Goal: Browse casually: Explore the website without a specific task or goal

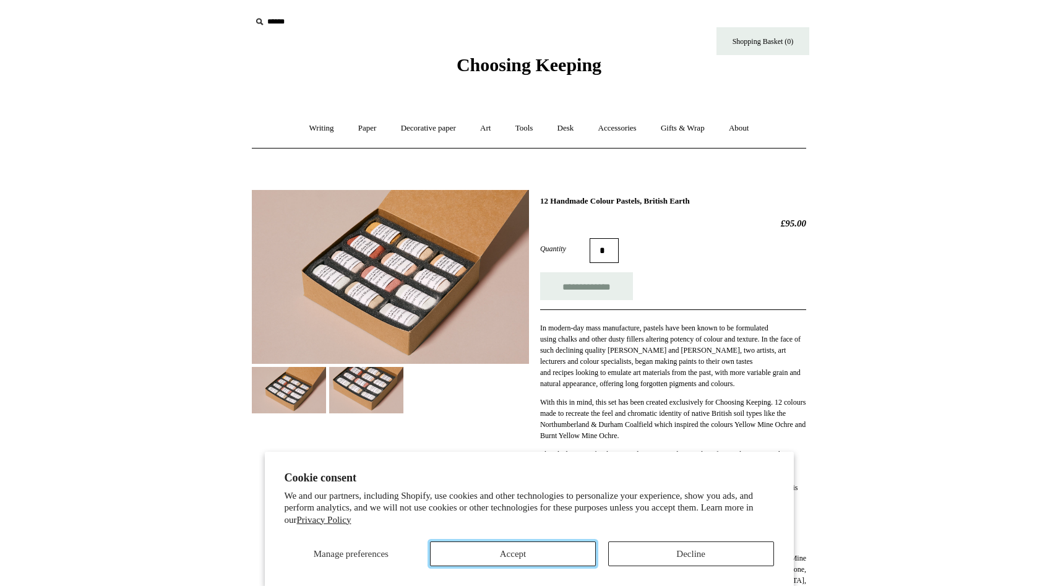
click at [576, 556] on button "Accept" at bounding box center [513, 553] width 166 height 25
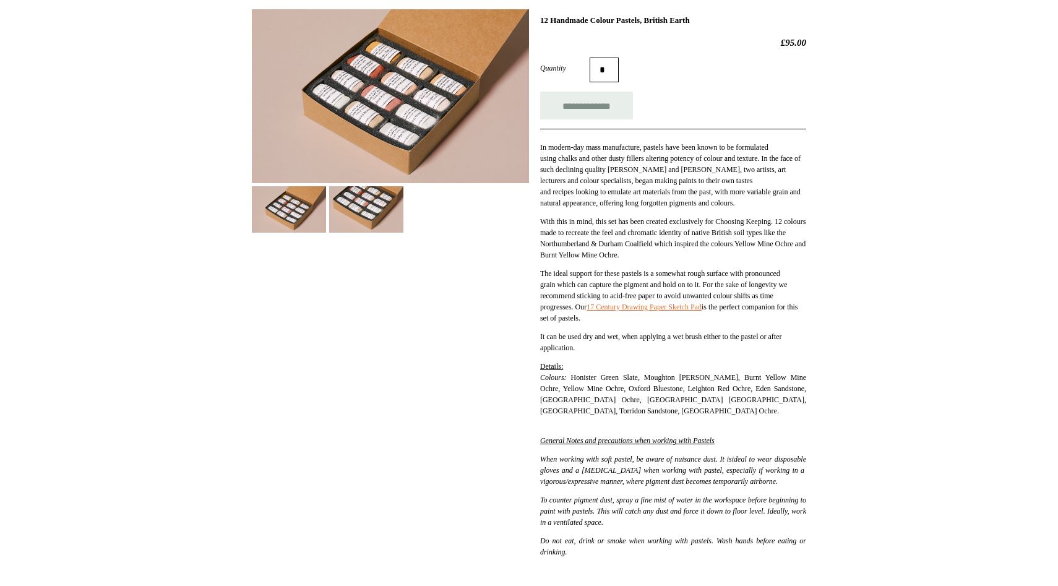
scroll to position [182, 0]
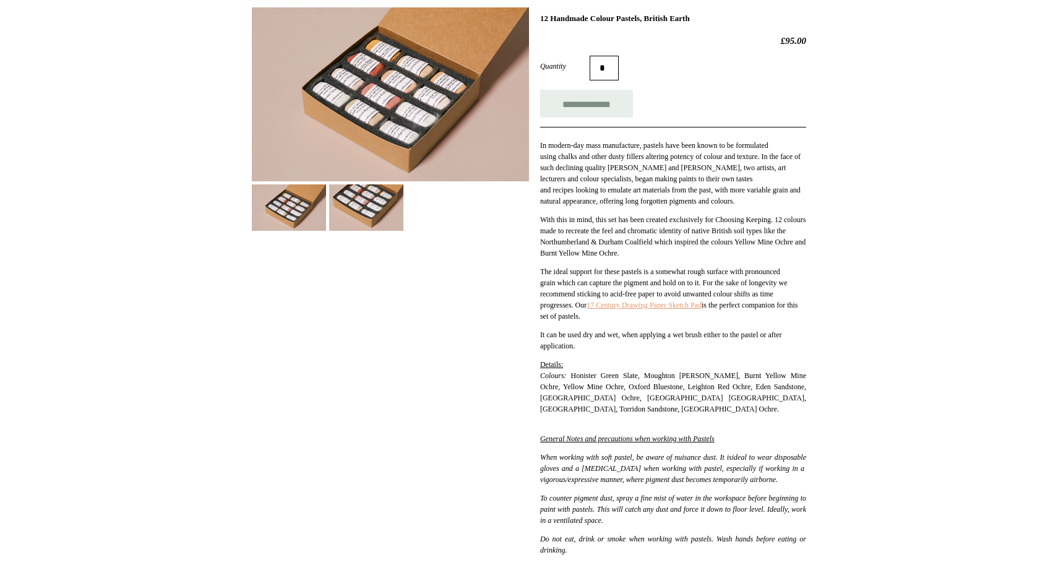
click at [675, 309] on link "17 Century Drawing Paper Sketch Pad" at bounding box center [643, 305] width 115 height 9
click at [351, 216] on img at bounding box center [366, 207] width 74 height 46
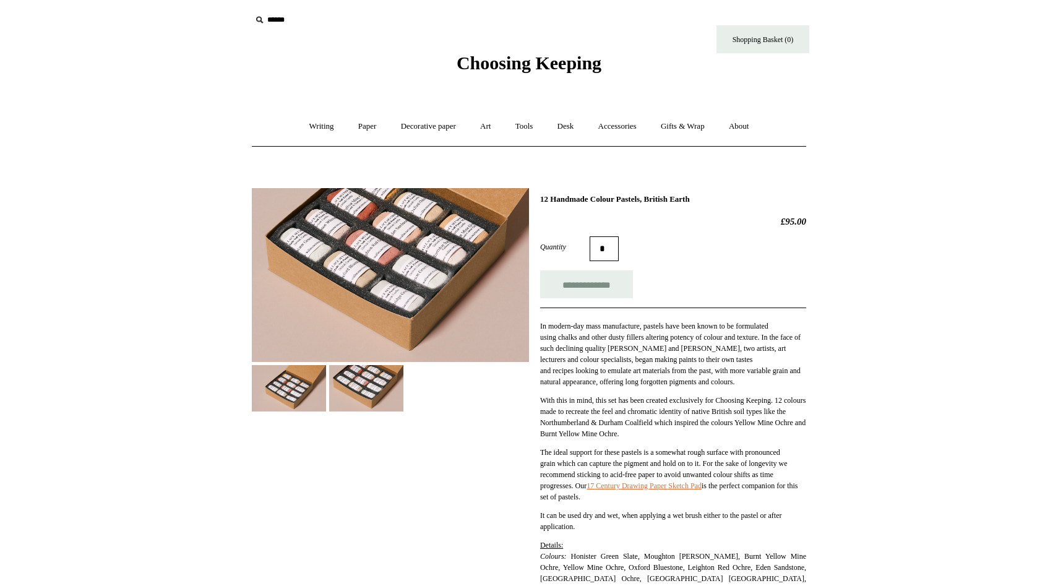
scroll to position [0, 0]
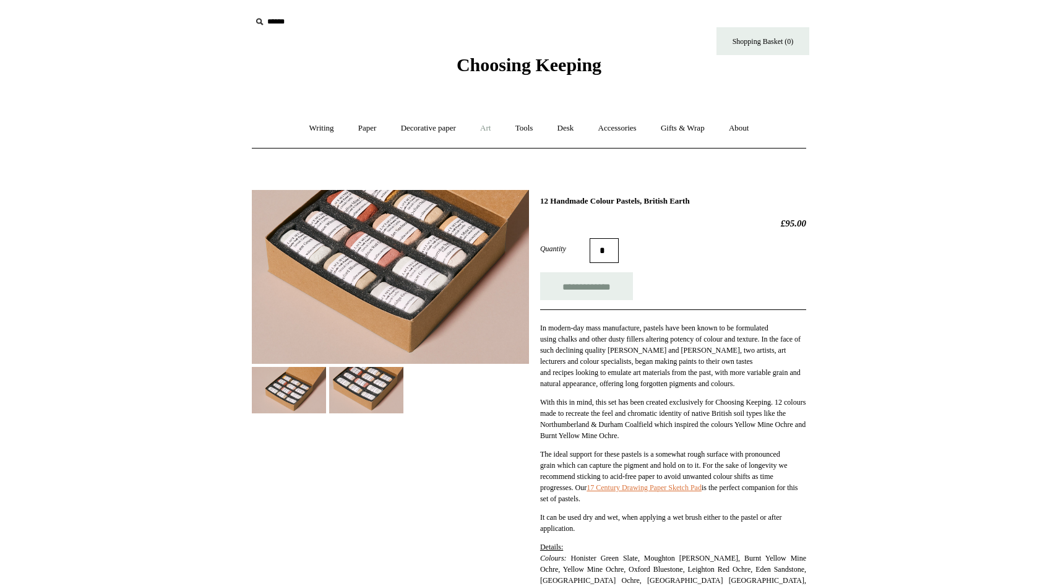
click at [489, 129] on link "Art +" at bounding box center [485, 128] width 33 height 33
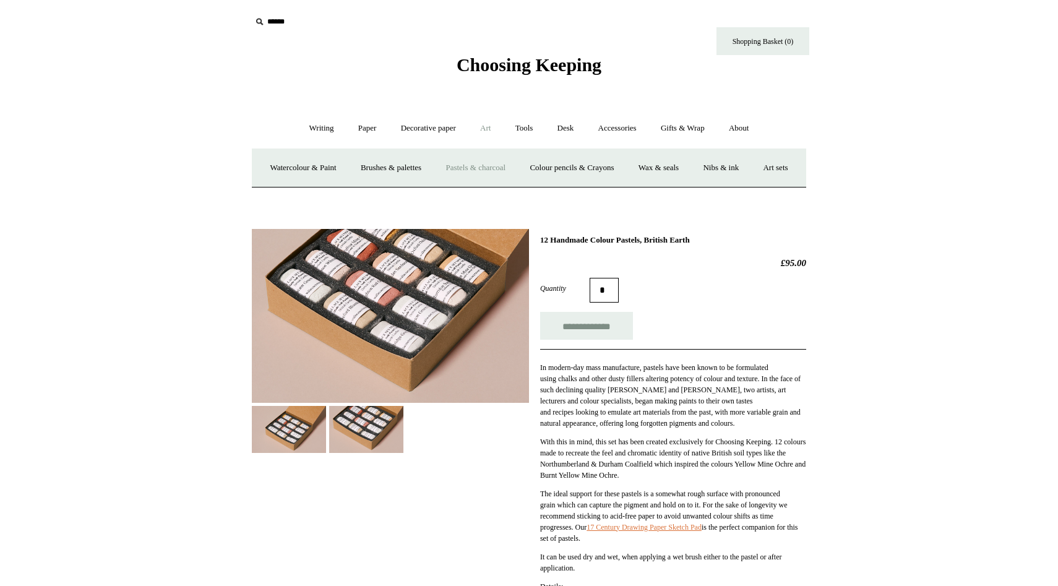
click at [500, 171] on link "Pastels & charcoal" at bounding box center [475, 168] width 82 height 33
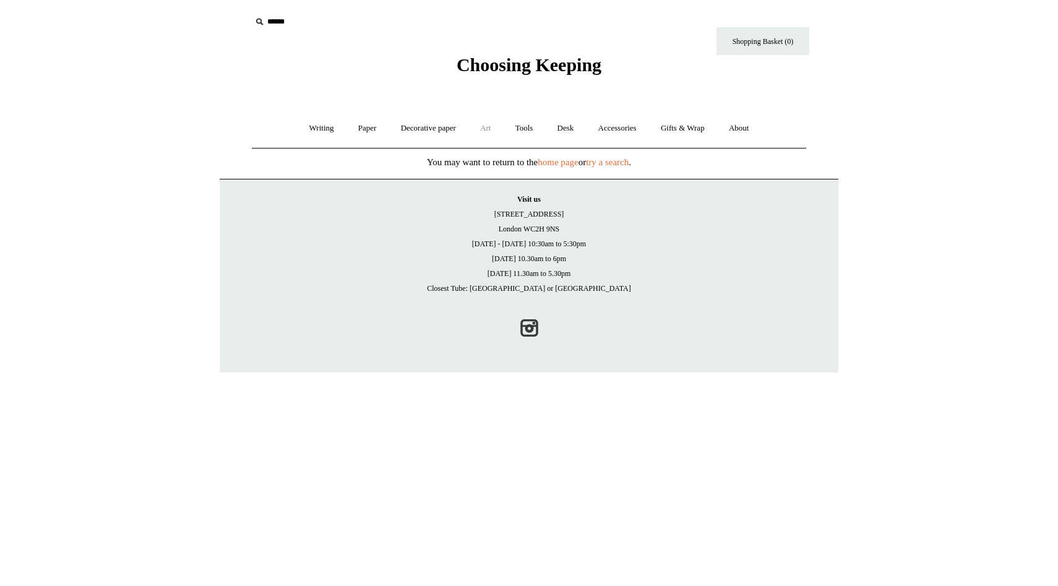
click at [483, 133] on link "Art +" at bounding box center [485, 128] width 33 height 33
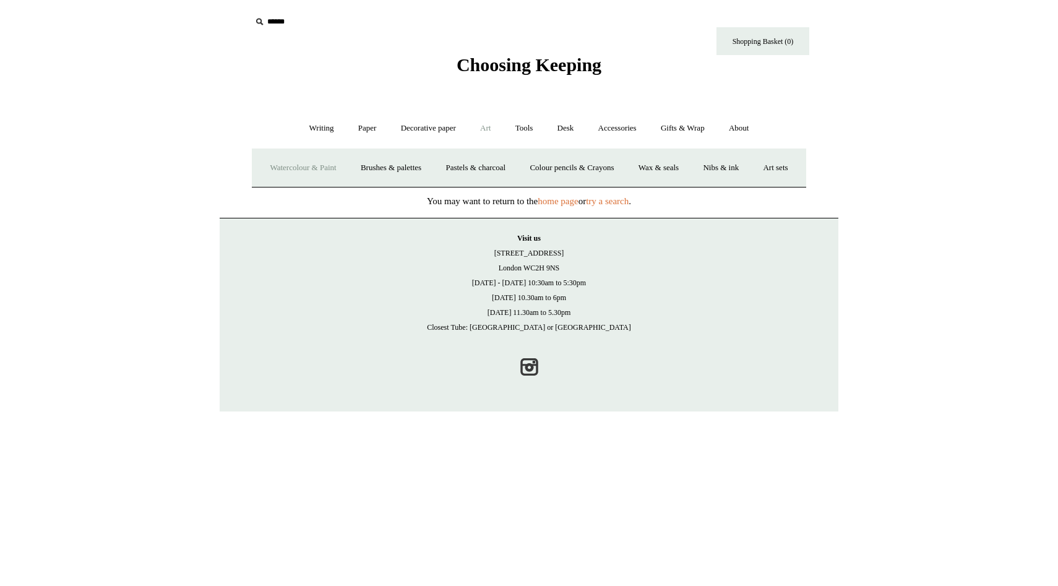
click at [330, 165] on link "Watercolour & Paint" at bounding box center [303, 168] width 88 height 33
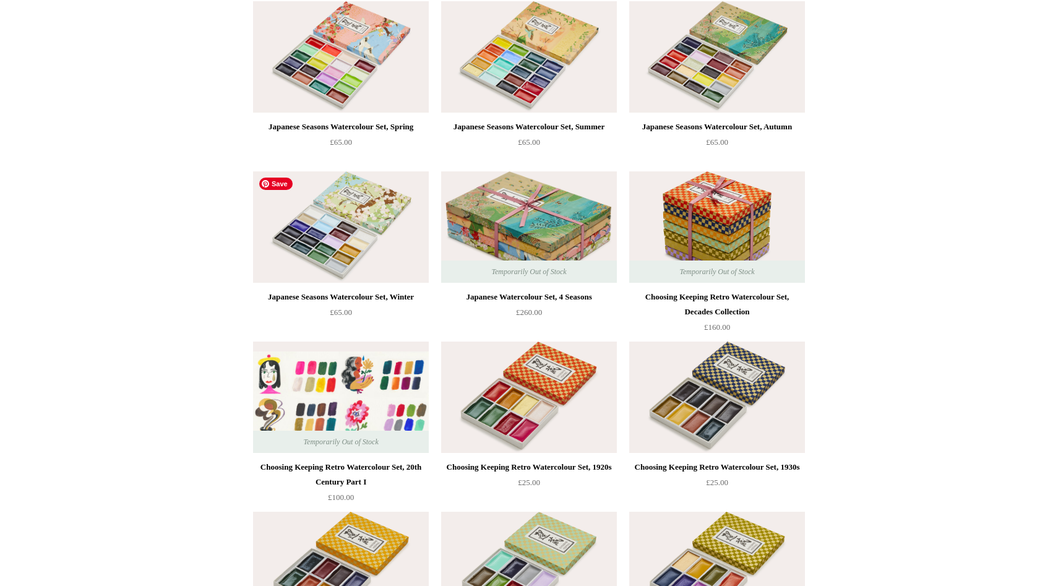
scroll to position [150, 0]
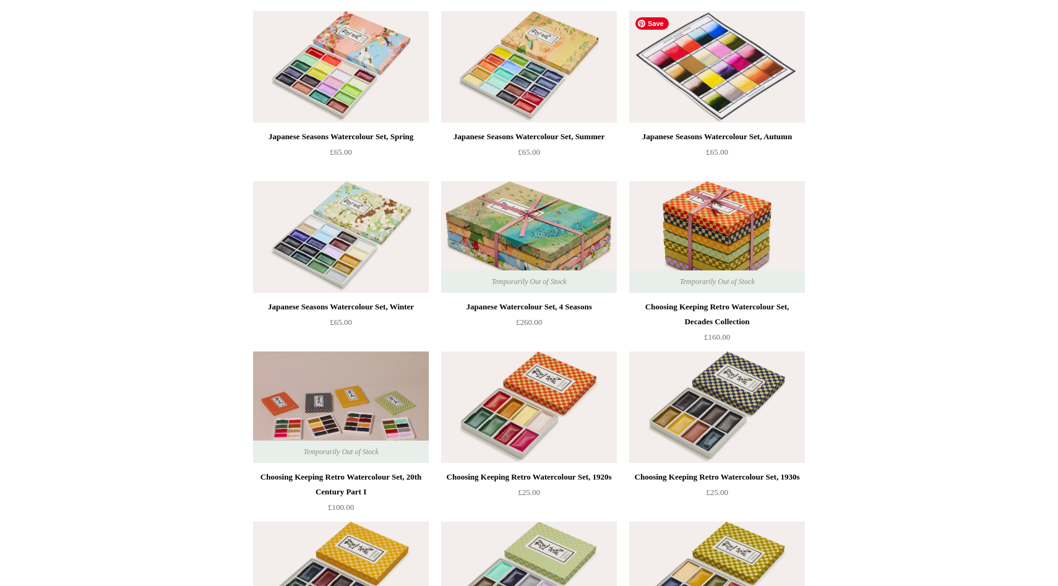
click at [675, 68] on img at bounding box center [717, 66] width 176 height 111
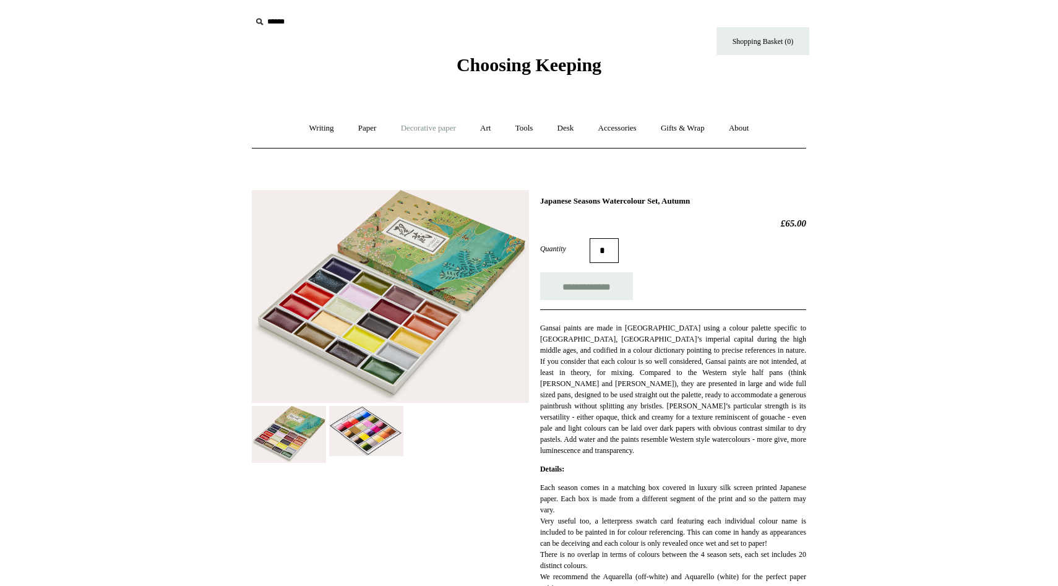
click at [428, 128] on link "Decorative paper +" at bounding box center [428, 128] width 77 height 33
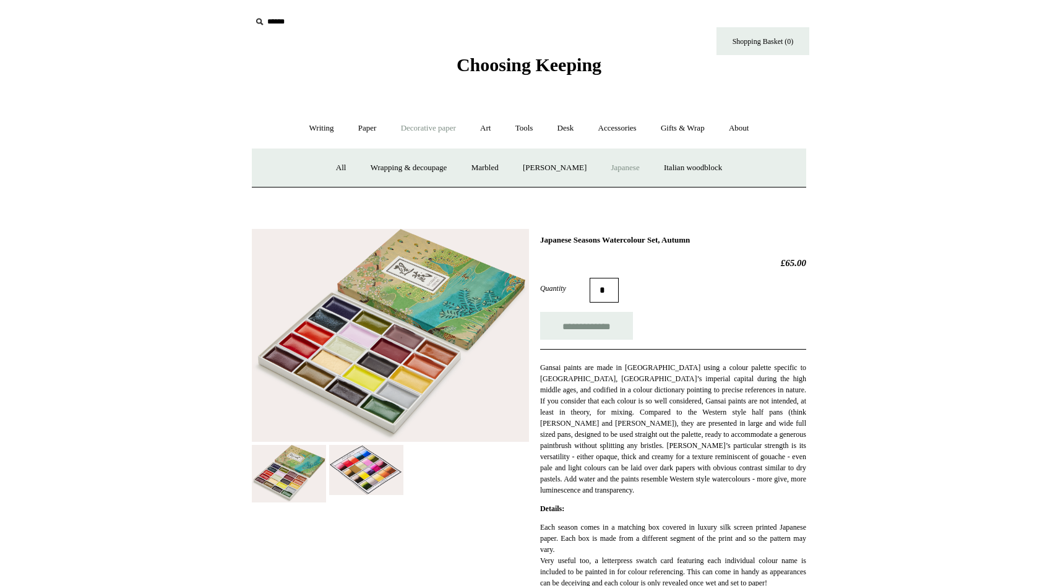
click at [631, 165] on link "Japanese" at bounding box center [624, 168] width 51 height 33
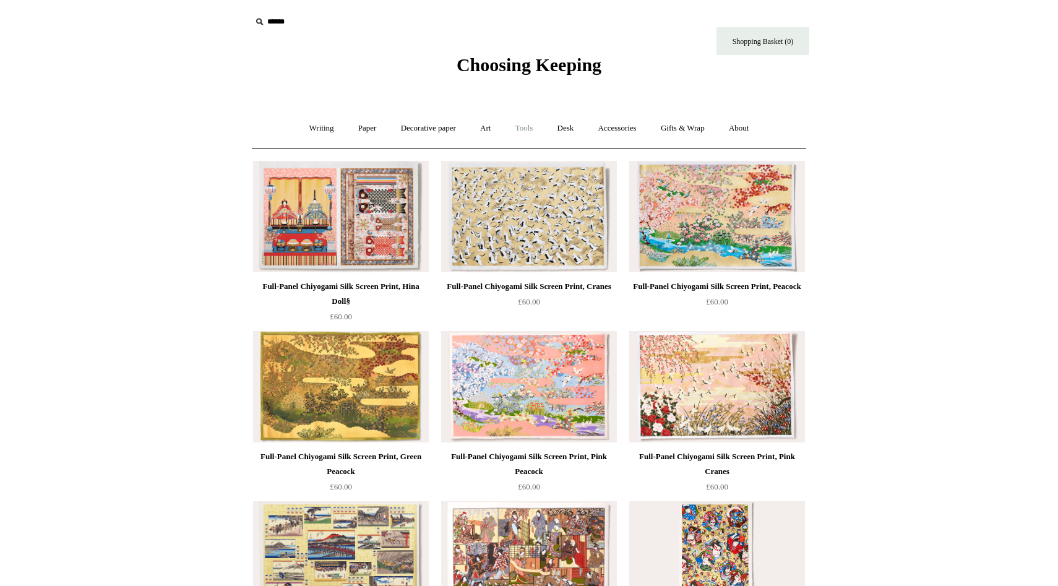
click at [528, 129] on link "Tools +" at bounding box center [524, 128] width 40 height 33
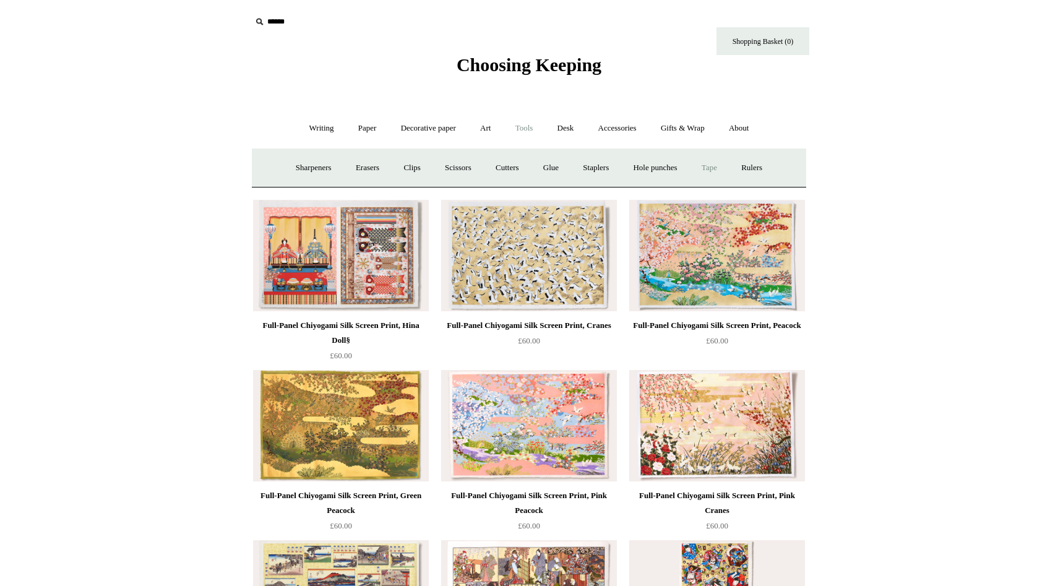
click at [720, 166] on link "Tape +" at bounding box center [709, 168] width 38 height 33
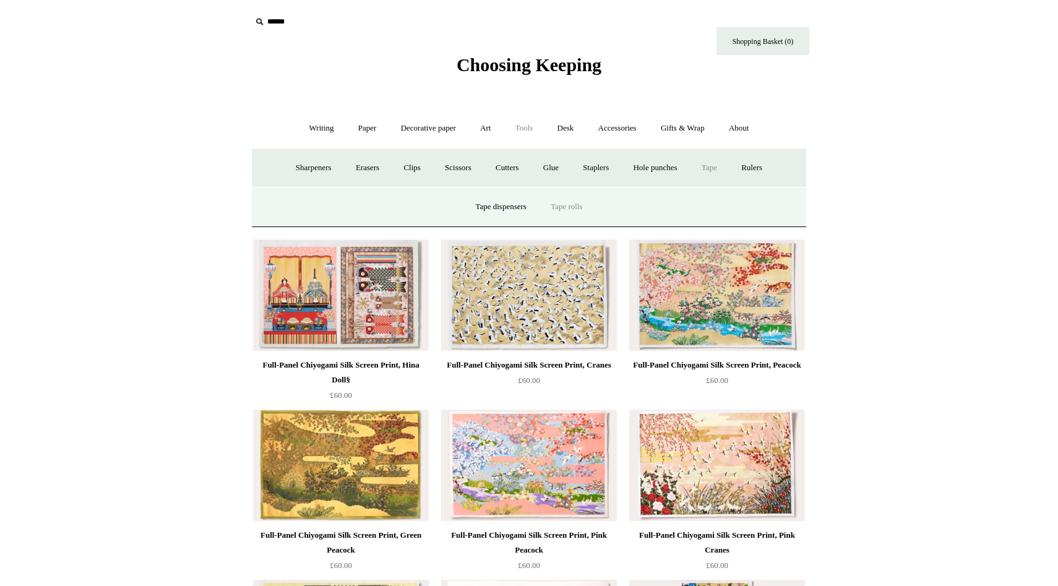
click at [557, 205] on link "Tape rolls" at bounding box center [566, 206] width 54 height 33
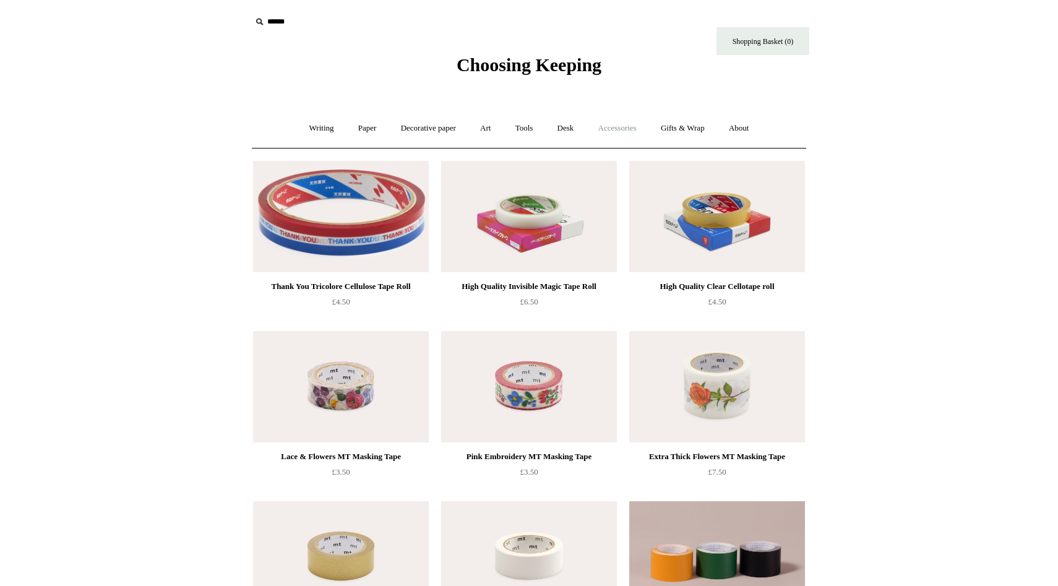
click at [617, 132] on link "Accessories +" at bounding box center [617, 128] width 61 height 33
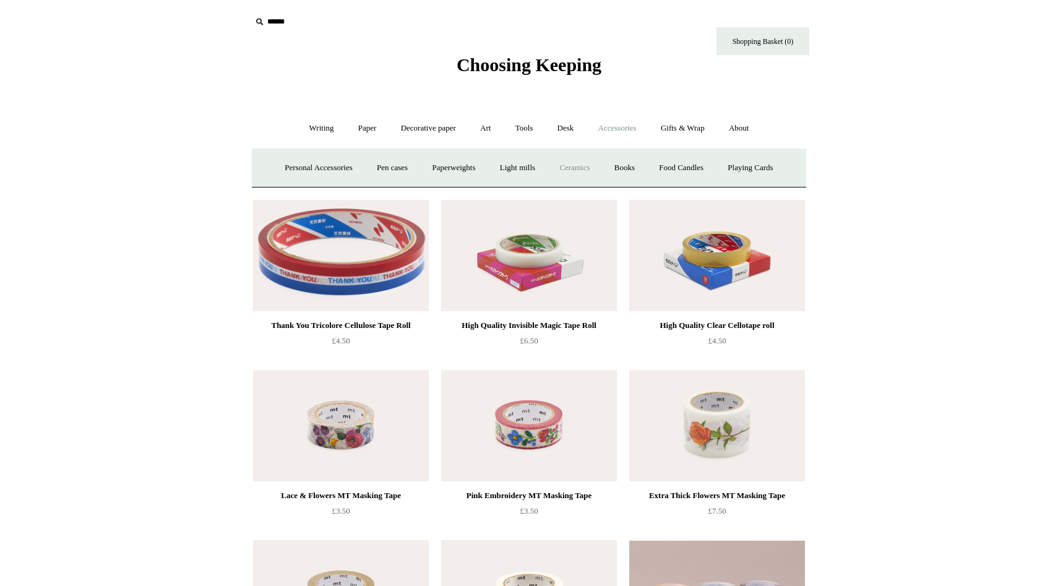
click at [583, 166] on link "Ceramics +" at bounding box center [574, 168] width 53 height 33
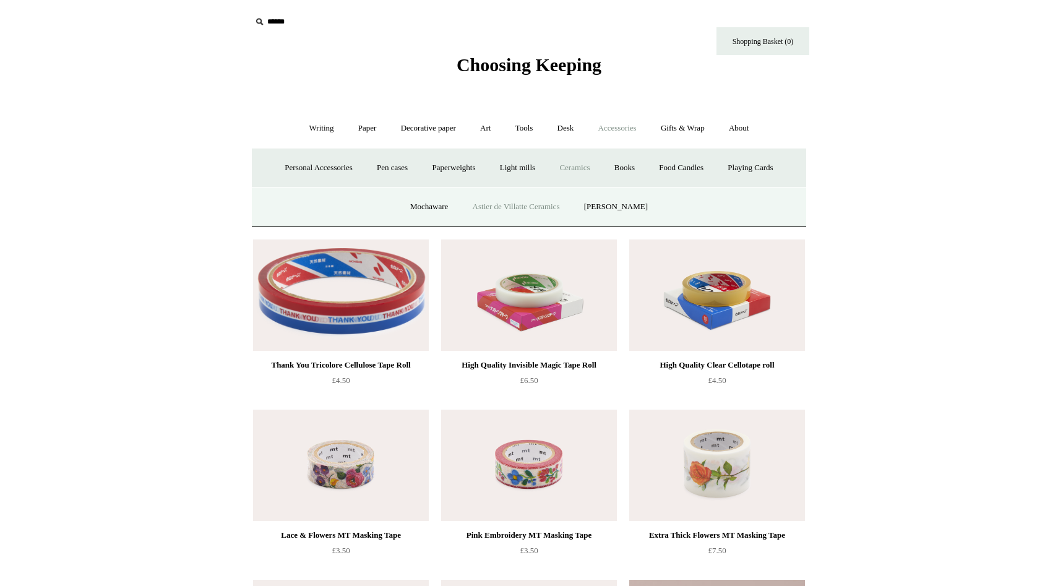
click at [516, 208] on link "Astier de Villatte Ceramics" at bounding box center [515, 206] width 109 height 33
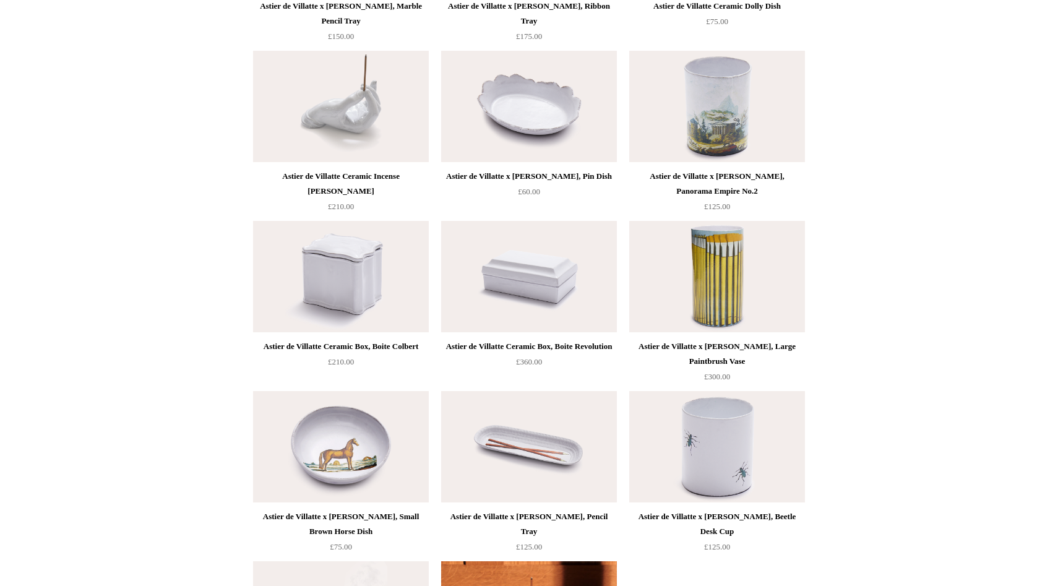
scroll to position [281, 0]
click at [709, 258] on img at bounding box center [717, 275] width 176 height 111
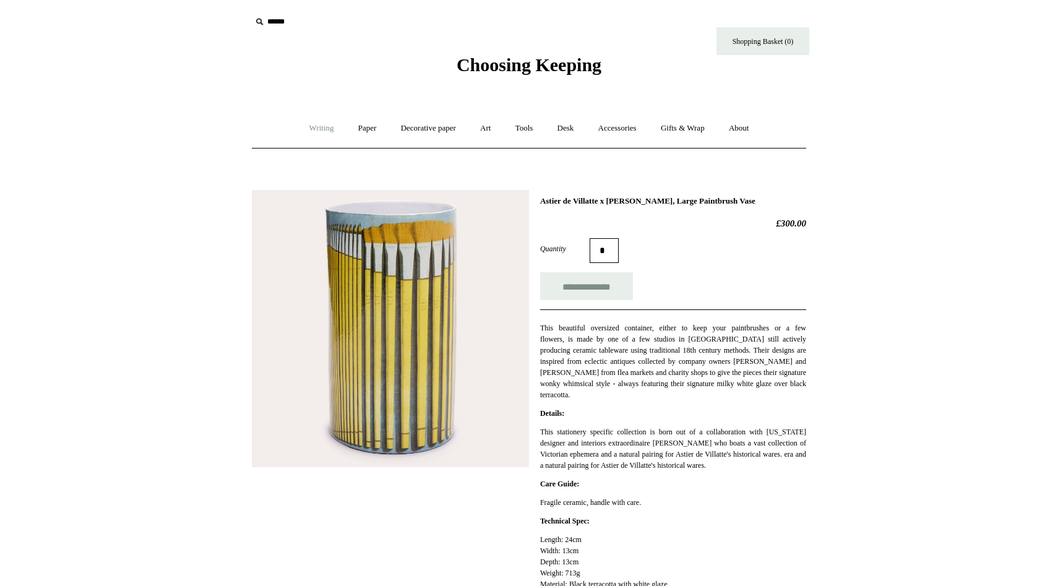
click at [302, 127] on link "Writing +" at bounding box center [321, 128] width 47 height 33
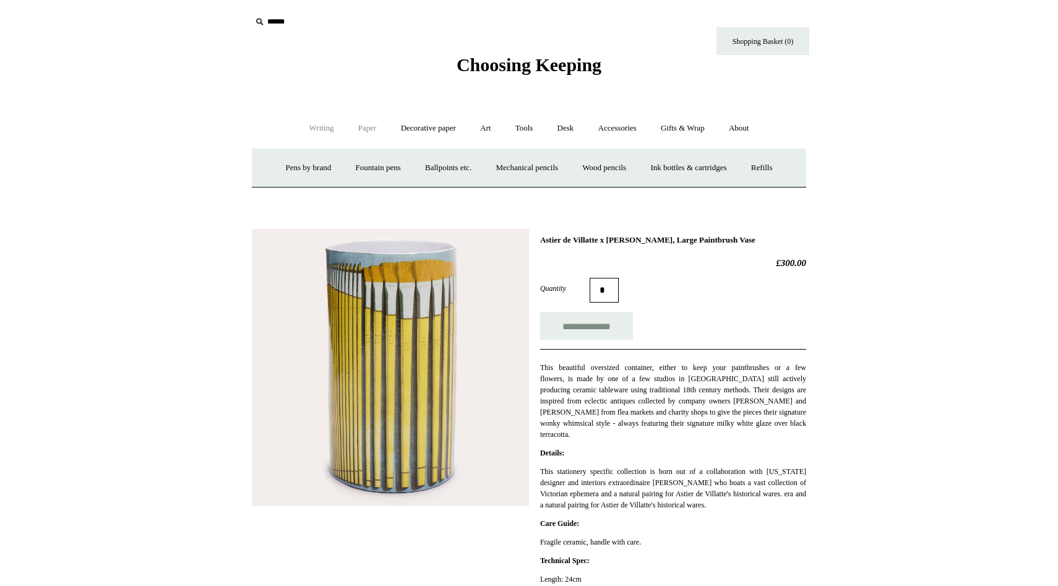
click at [363, 128] on link "Paper +" at bounding box center [367, 128] width 41 height 33
click at [357, 169] on link "Notebooks +" at bounding box center [355, 168] width 57 height 33
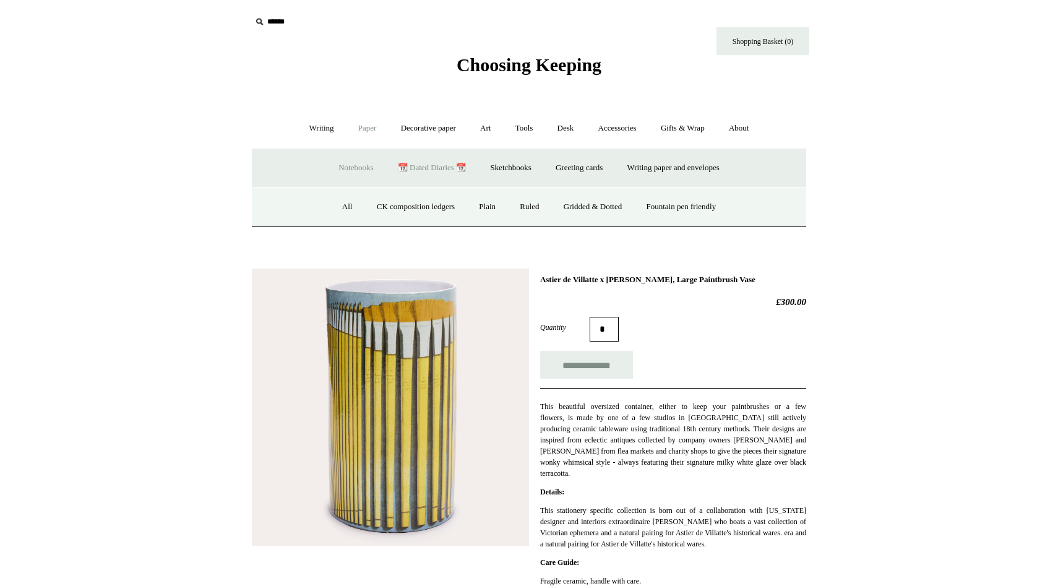
click at [419, 167] on link "📆 Dated Diaries 📆" at bounding box center [432, 168] width 90 height 33
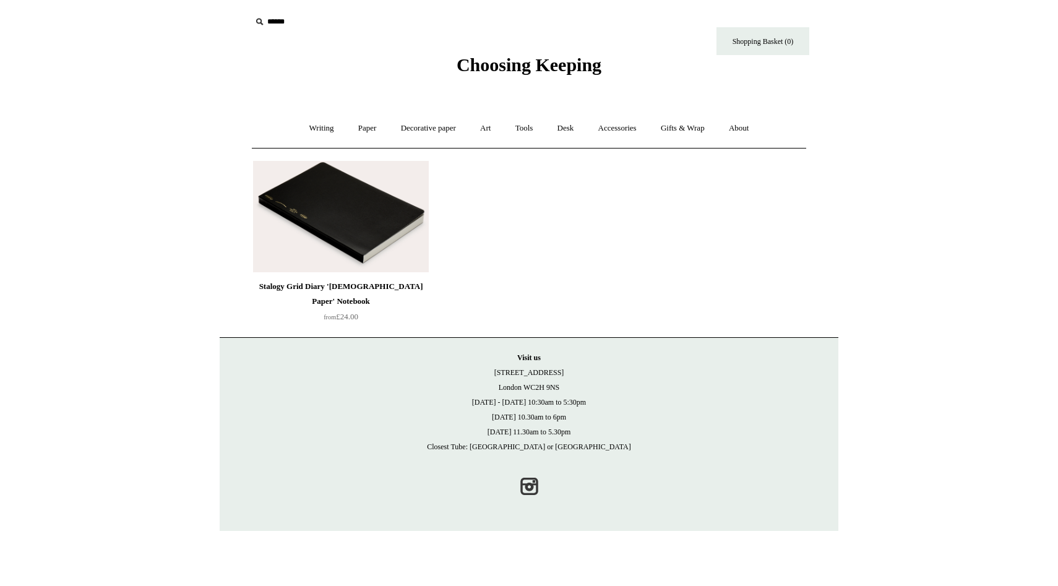
click at [357, 236] on img at bounding box center [341, 216] width 176 height 111
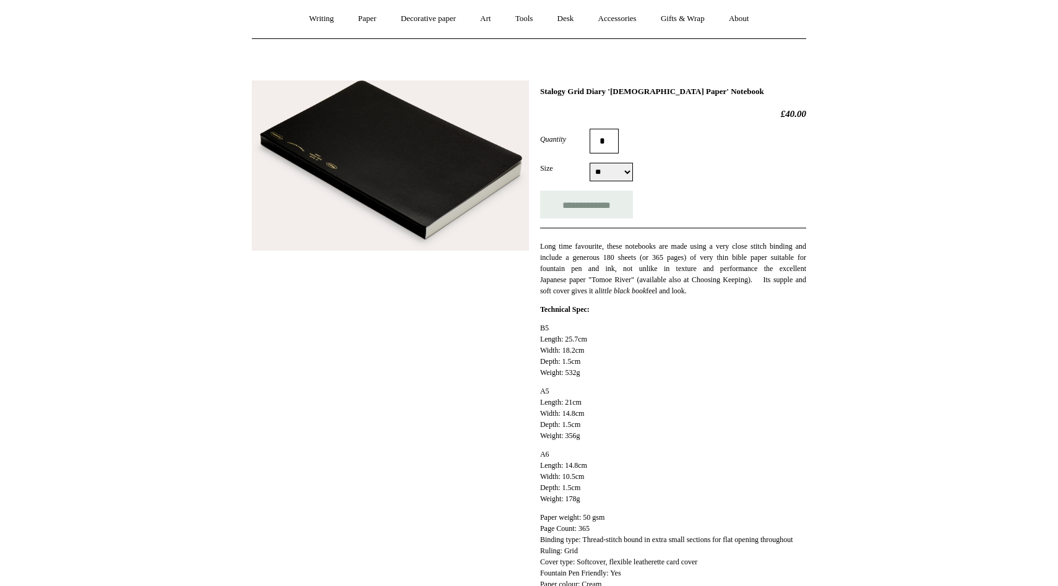
scroll to position [108, 0]
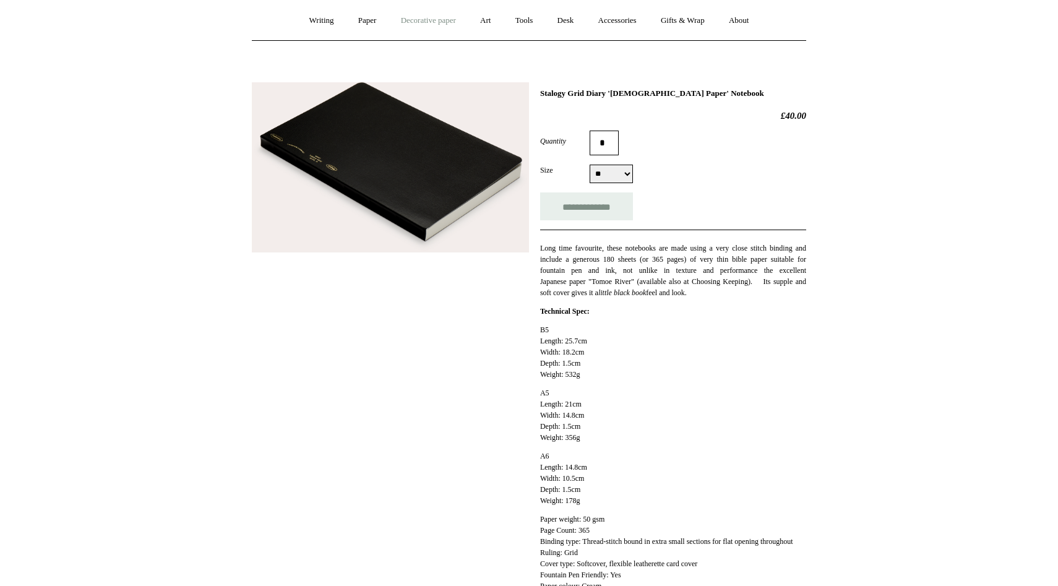
click at [434, 22] on link "Decorative paper +" at bounding box center [428, 20] width 77 height 33
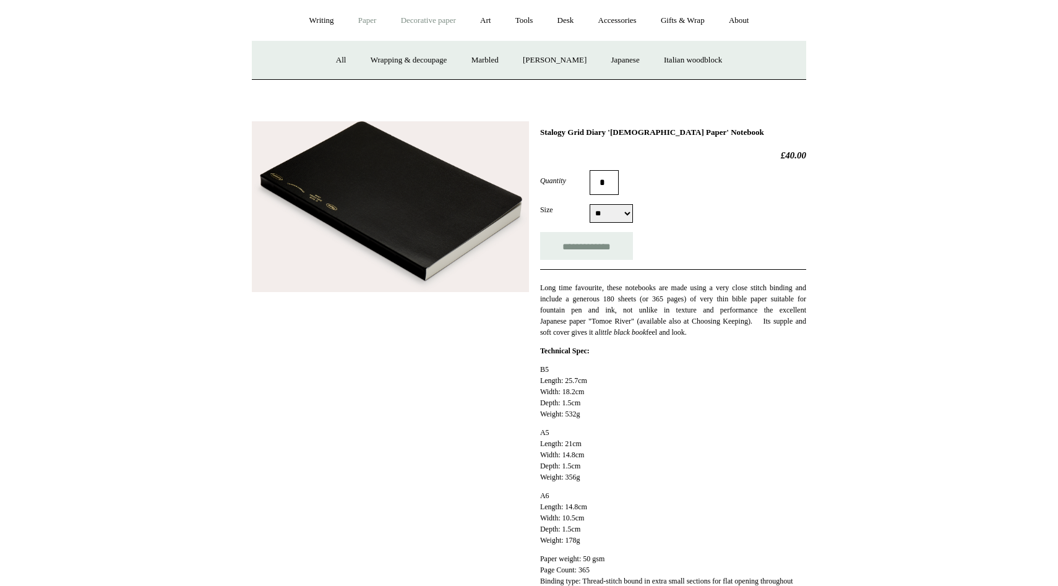
click at [358, 24] on link "Paper +" at bounding box center [367, 20] width 41 height 33
click at [514, 58] on link "Sketchbooks +" at bounding box center [510, 60] width 63 height 33
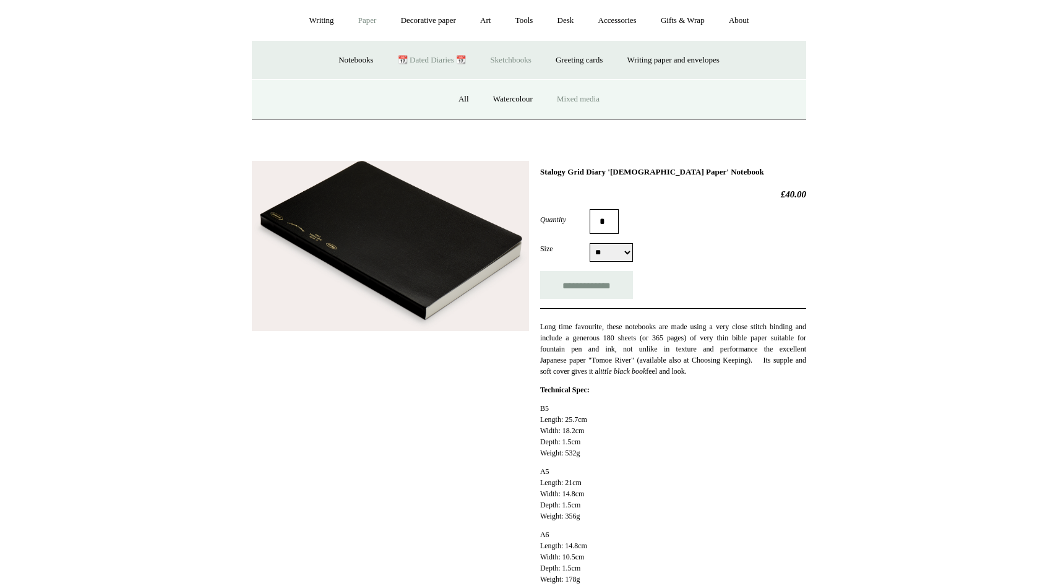
click at [578, 100] on link "Mixed media" at bounding box center [577, 99] width 65 height 33
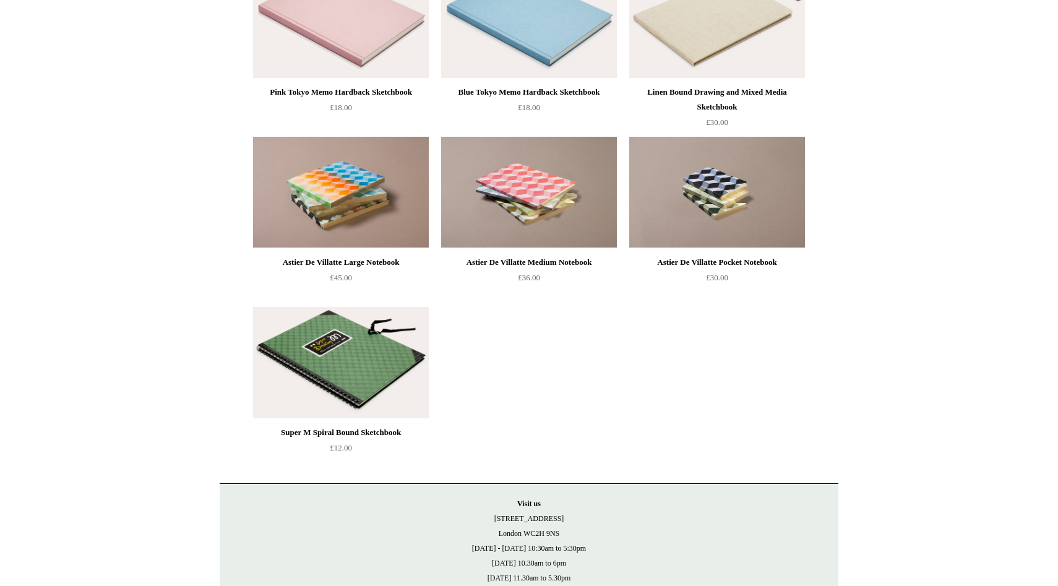
scroll to position [1050, 0]
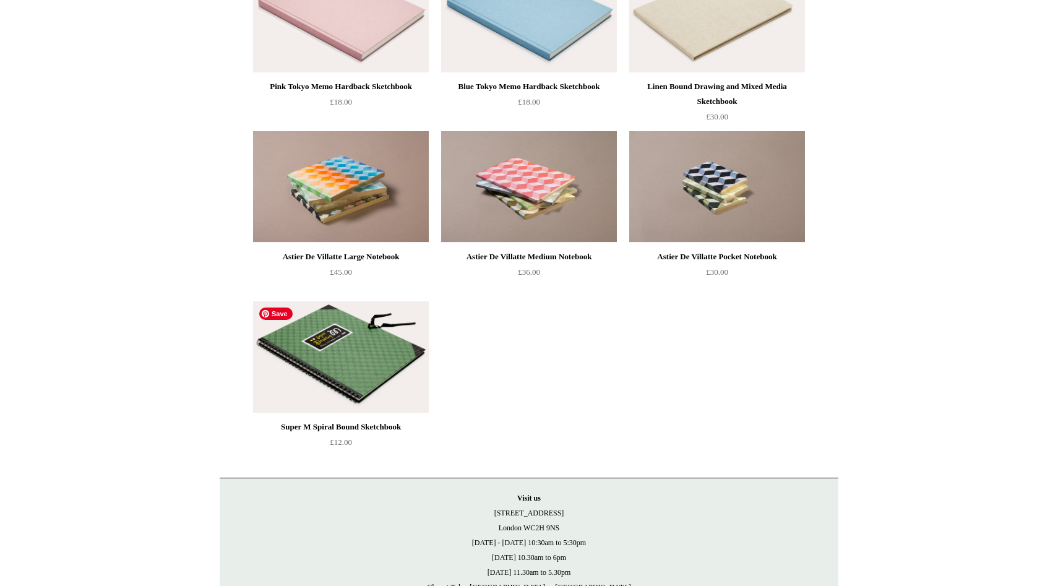
click at [373, 338] on img at bounding box center [341, 356] width 176 height 111
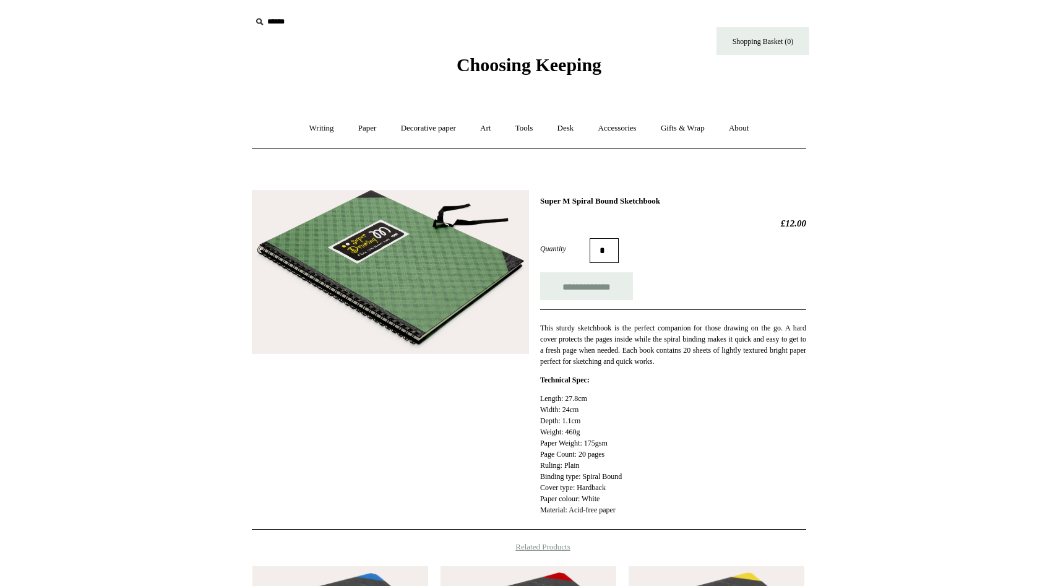
click at [373, 338] on img at bounding box center [390, 272] width 277 height 165
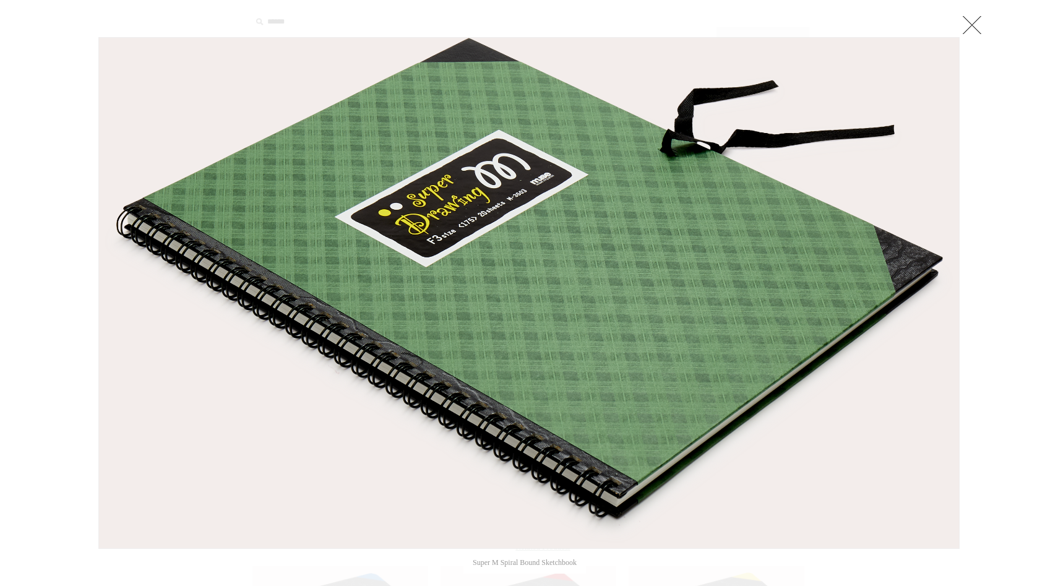
click at [968, 22] on link at bounding box center [971, 24] width 25 height 25
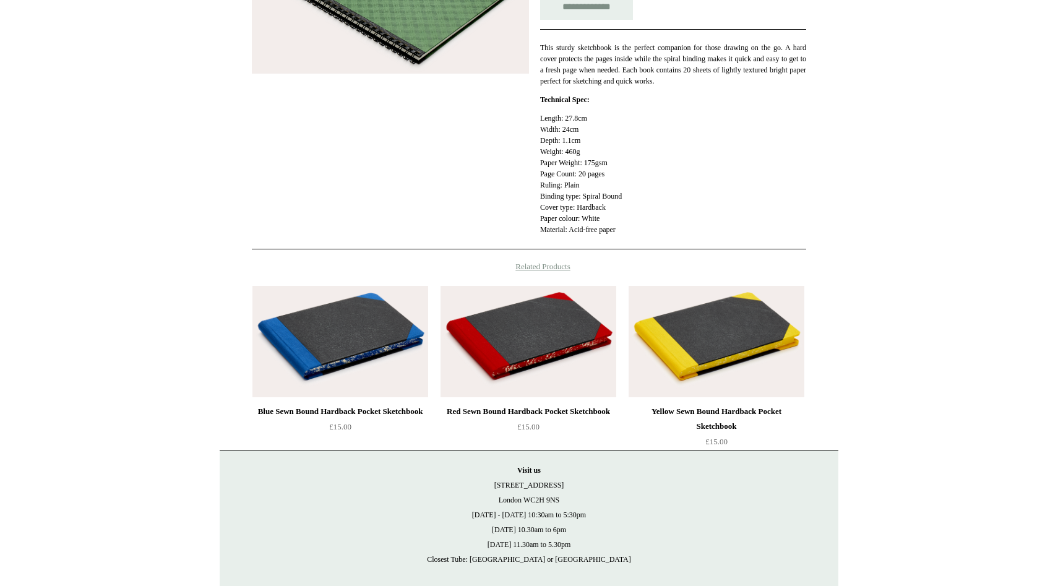
scroll to position [288, 0]
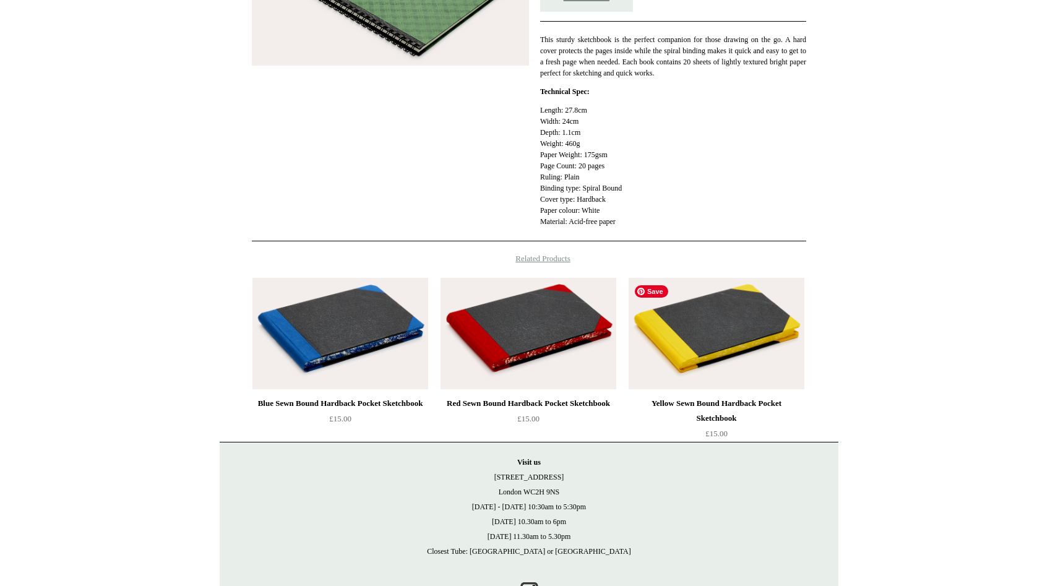
click at [722, 348] on img at bounding box center [716, 333] width 176 height 111
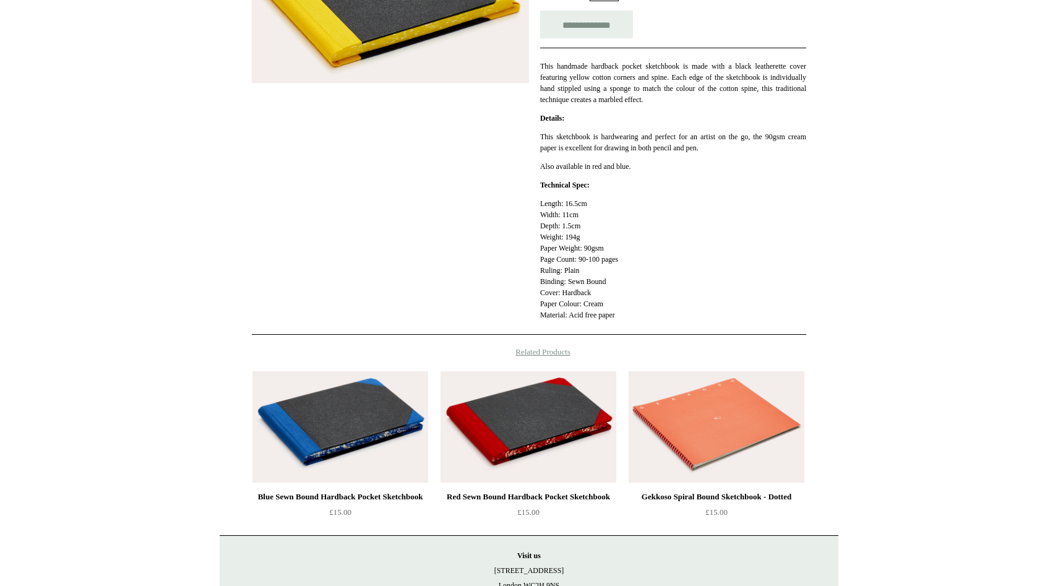
scroll to position [264, 0]
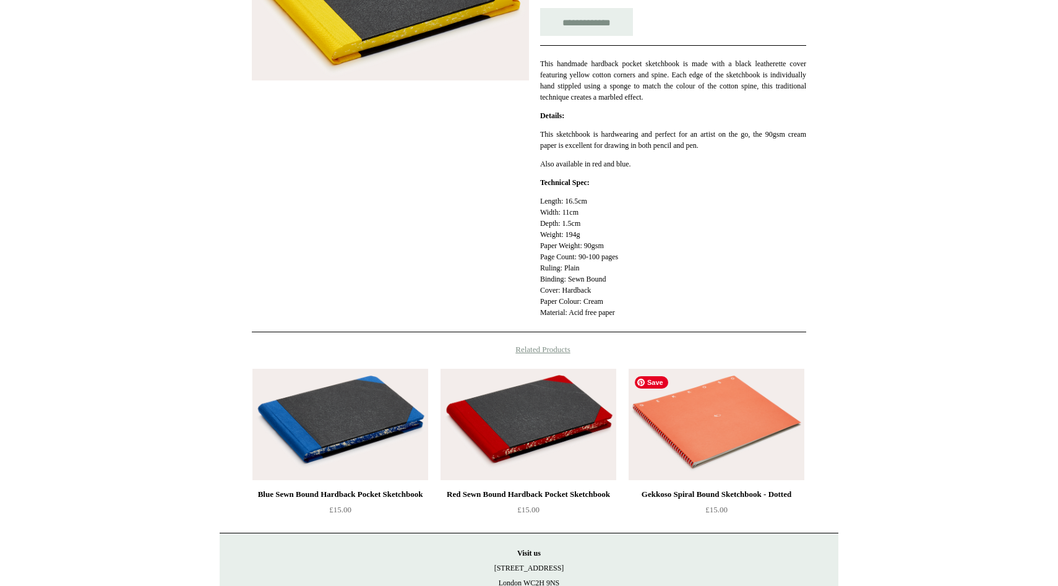
click at [723, 425] on img at bounding box center [716, 424] width 176 height 111
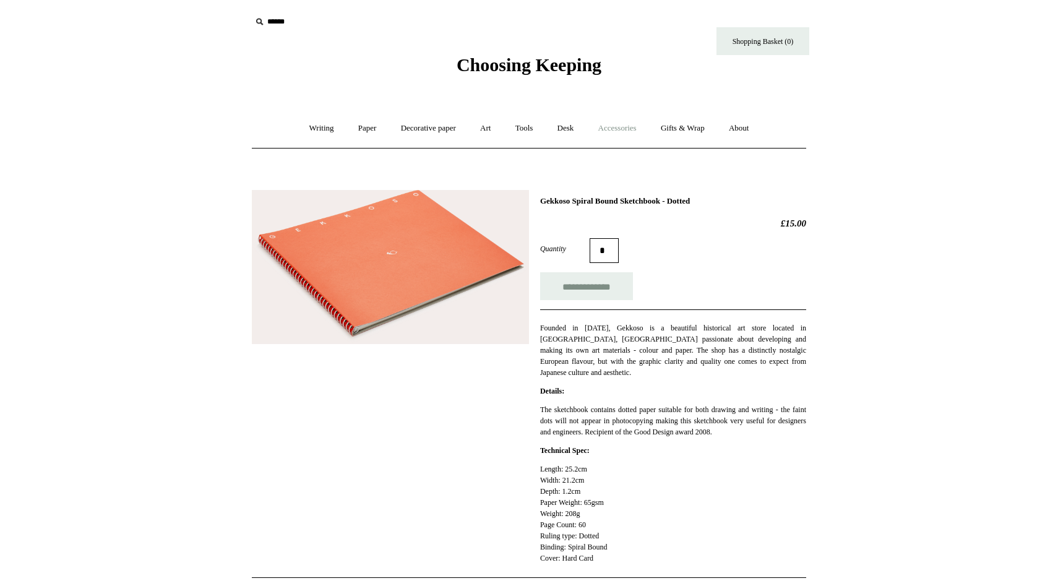
click at [624, 125] on link "Accessories +" at bounding box center [617, 128] width 61 height 33
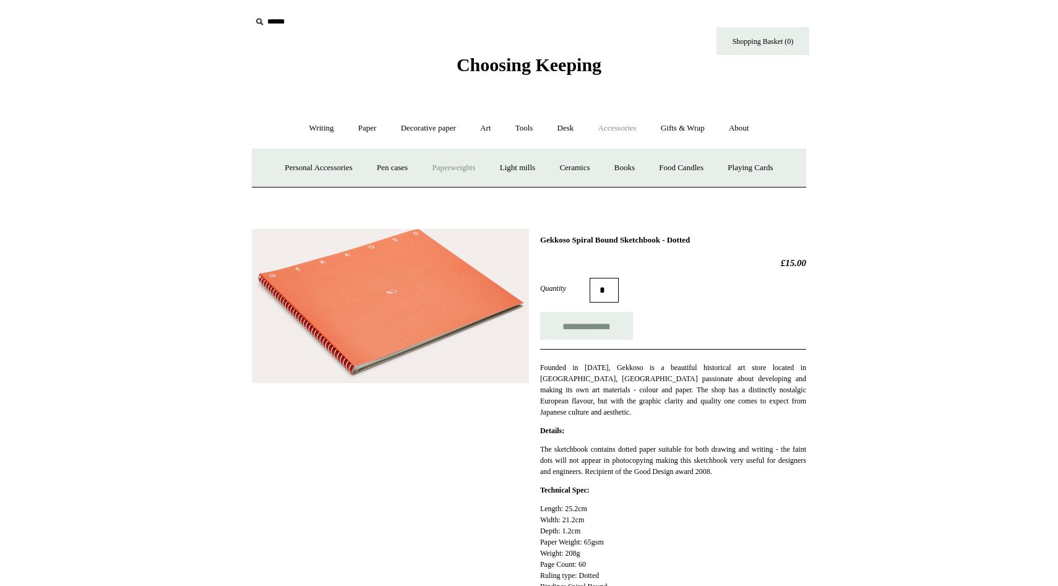
click at [456, 168] on link "Paperweights +" at bounding box center [454, 168] width 66 height 33
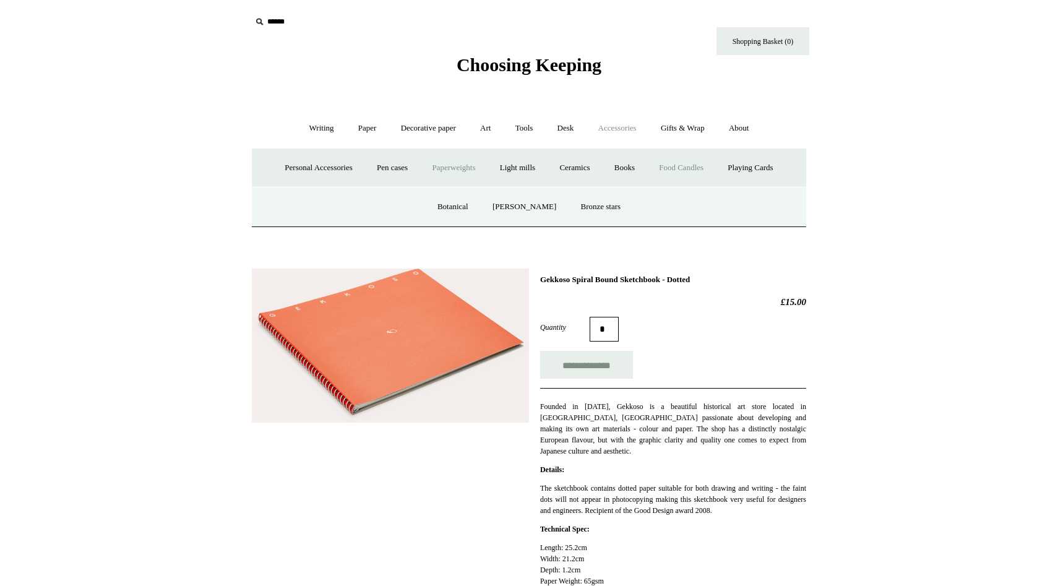
click at [689, 169] on link "Food Candles" at bounding box center [680, 168] width 67 height 33
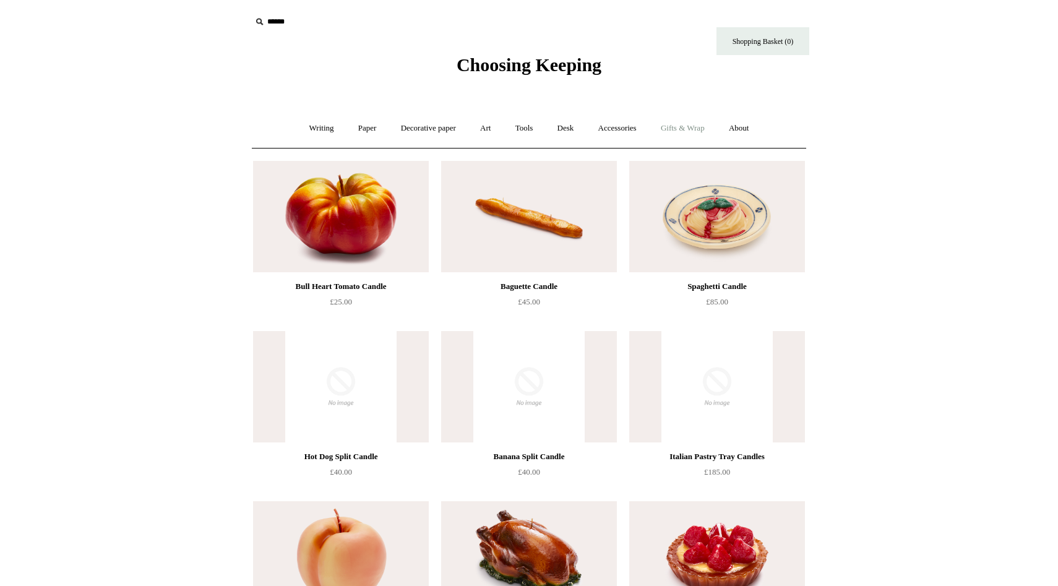
click at [686, 130] on link "Gifts & Wrap +" at bounding box center [682, 128] width 66 height 33
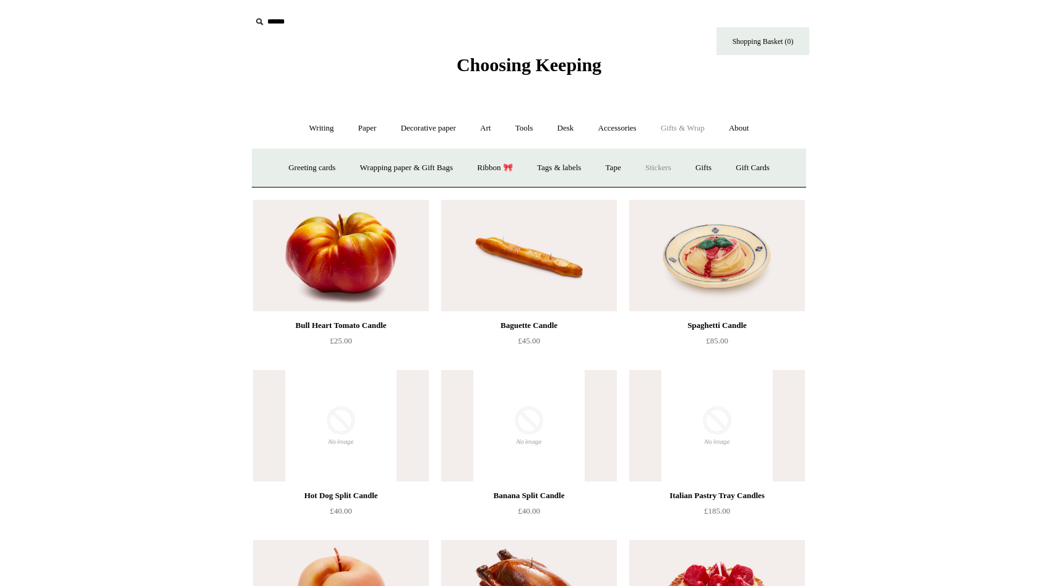
click at [667, 166] on link "Stickers" at bounding box center [658, 168] width 48 height 33
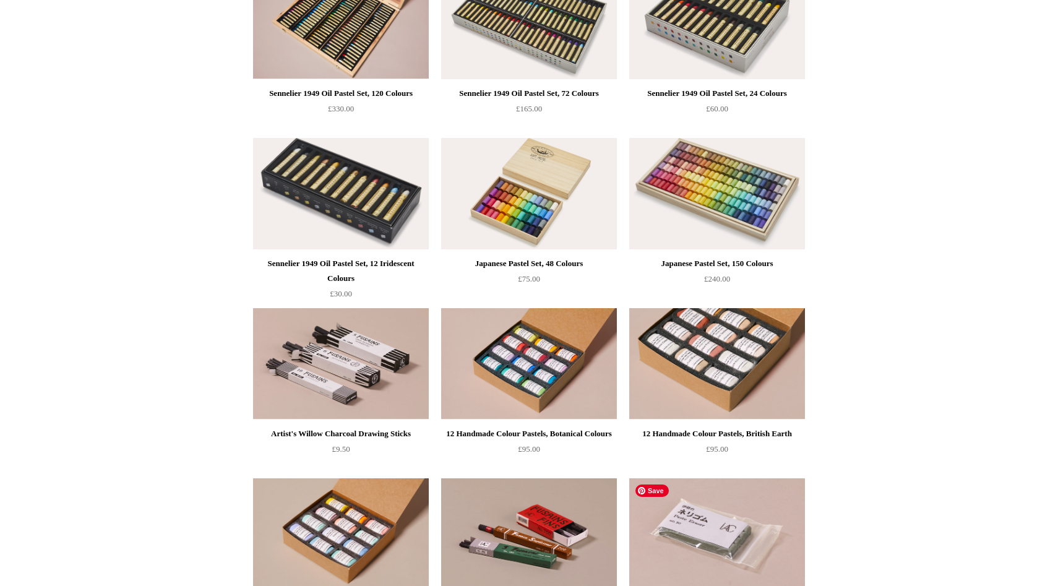
scroll to position [192, 0]
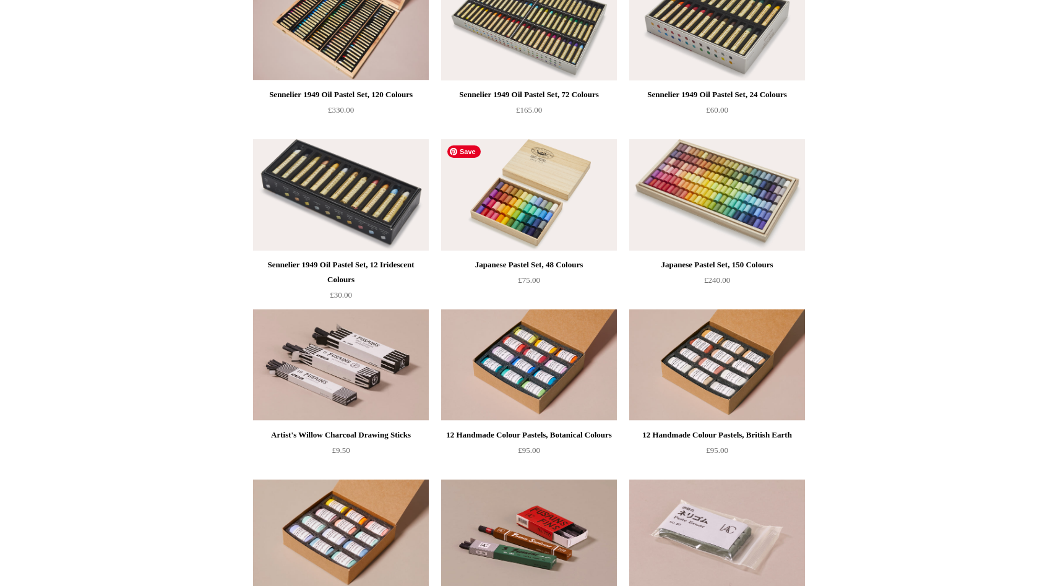
click at [513, 174] on img at bounding box center [529, 194] width 176 height 111
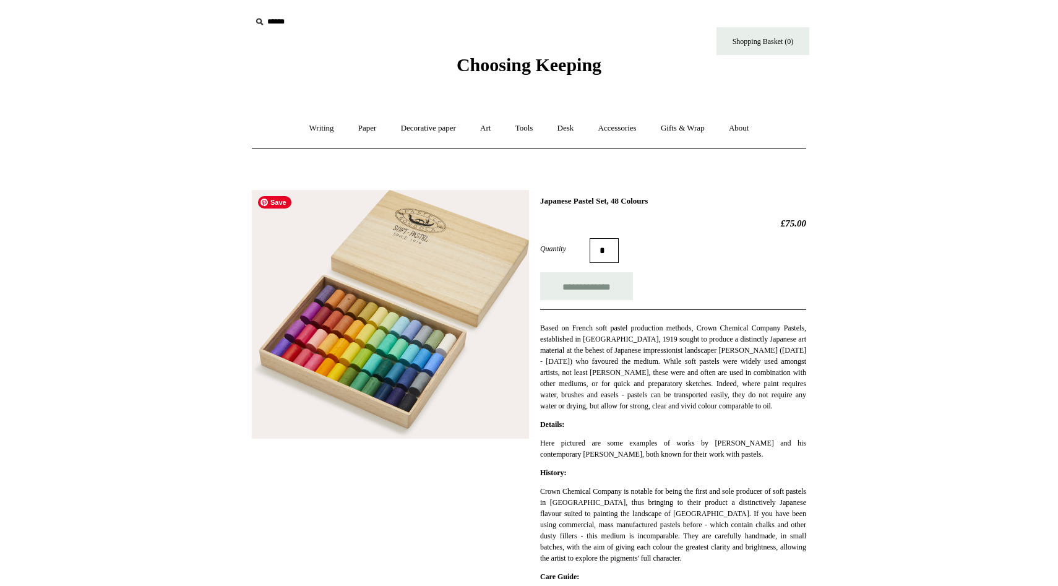
click at [421, 359] on img at bounding box center [390, 314] width 277 height 249
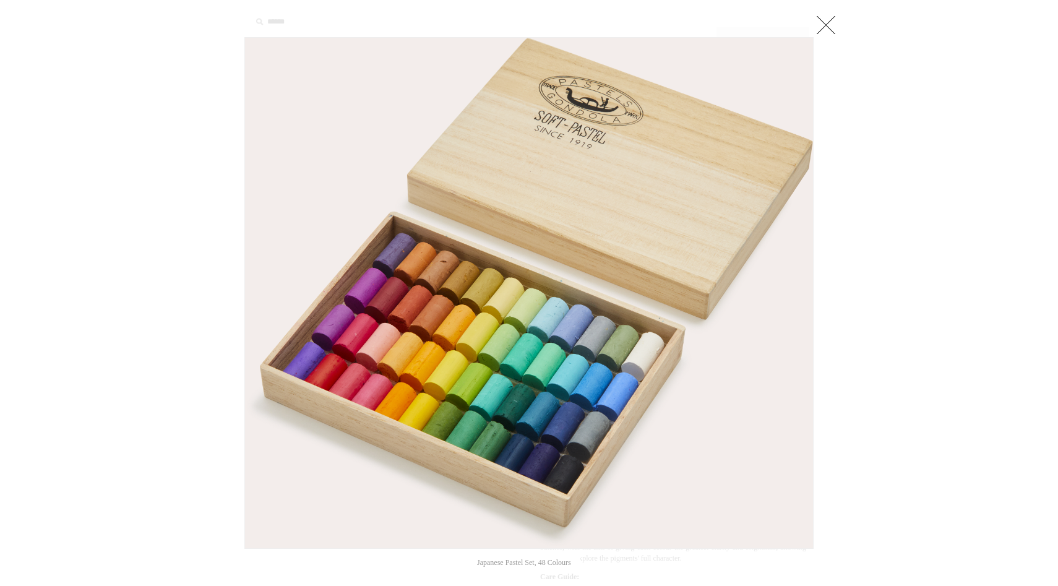
click at [826, 24] on link at bounding box center [825, 24] width 25 height 25
